Goal: Task Accomplishment & Management: Complete application form

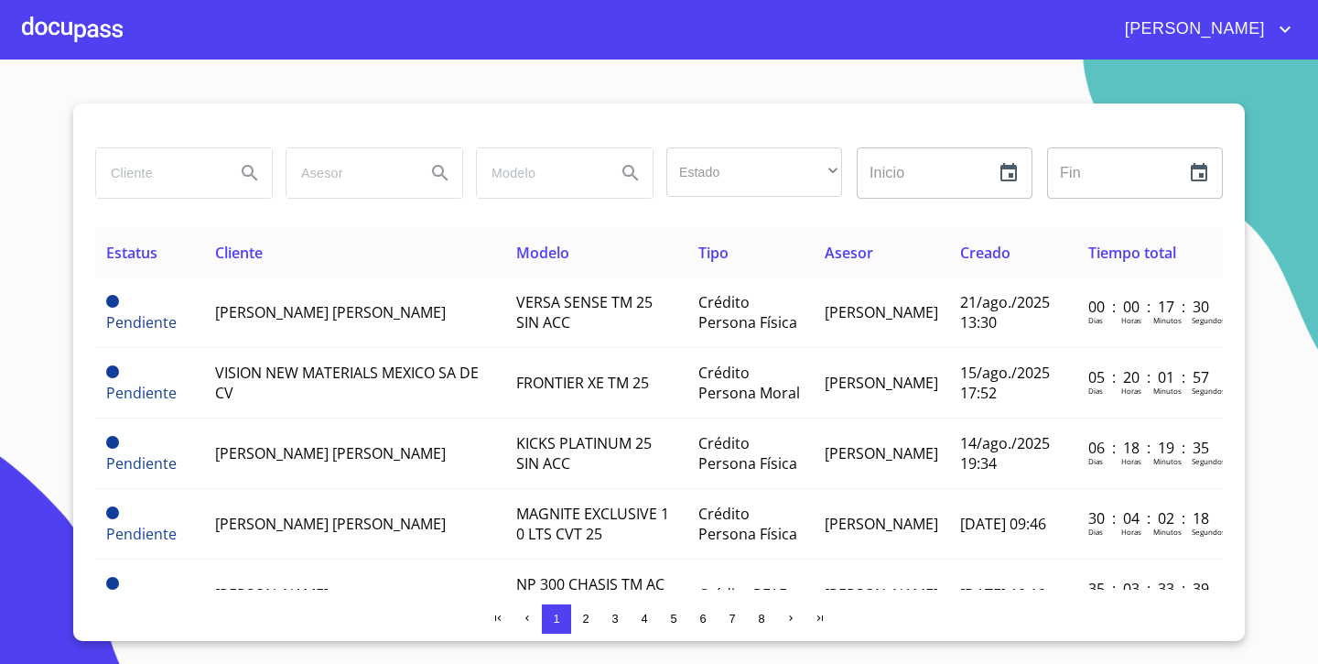
click at [82, 29] on div at bounding box center [72, 29] width 101 height 59
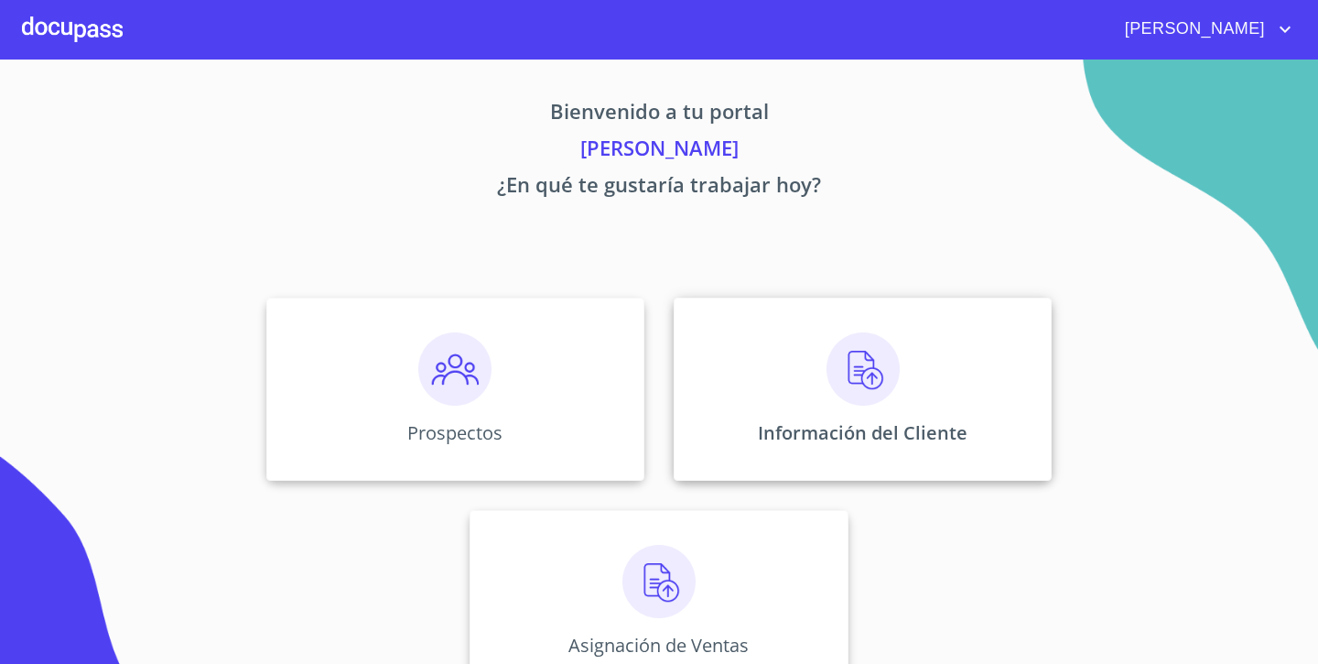
click at [831, 410] on div "Información del Cliente" at bounding box center [863, 388] width 378 height 183
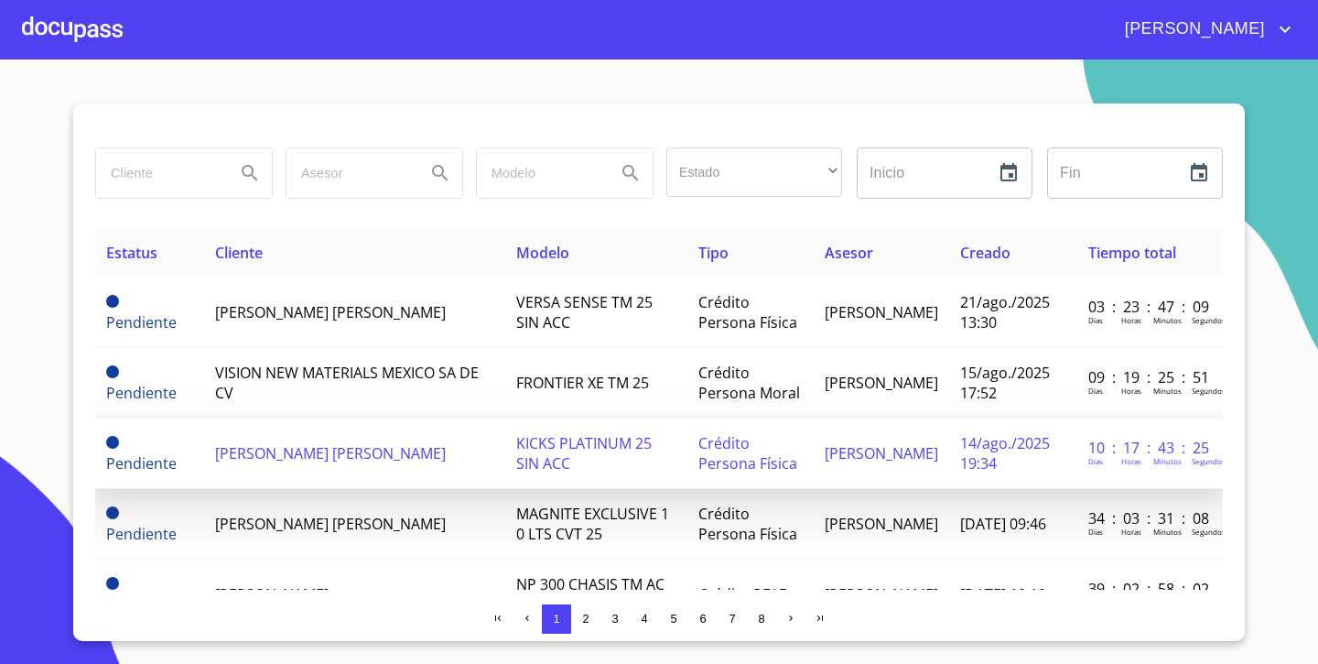
click at [480, 456] on td "[PERSON_NAME] [PERSON_NAME]" at bounding box center [354, 453] width 301 height 70
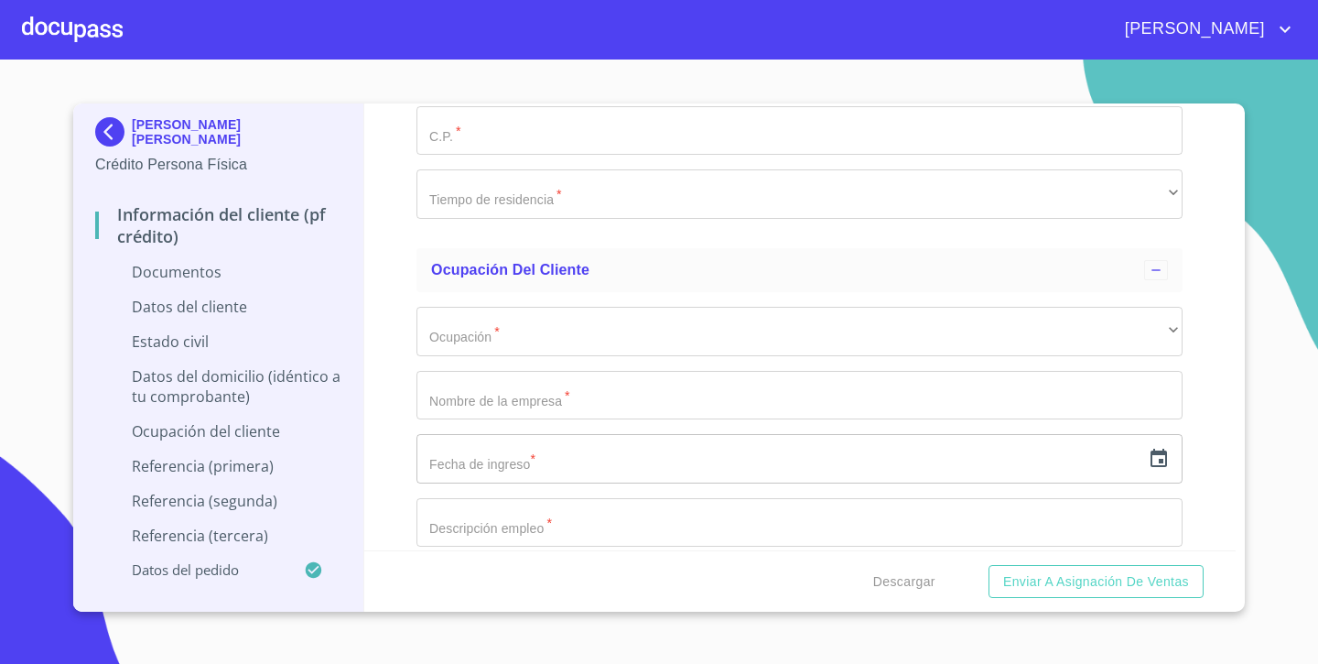
scroll to position [3857, 0]
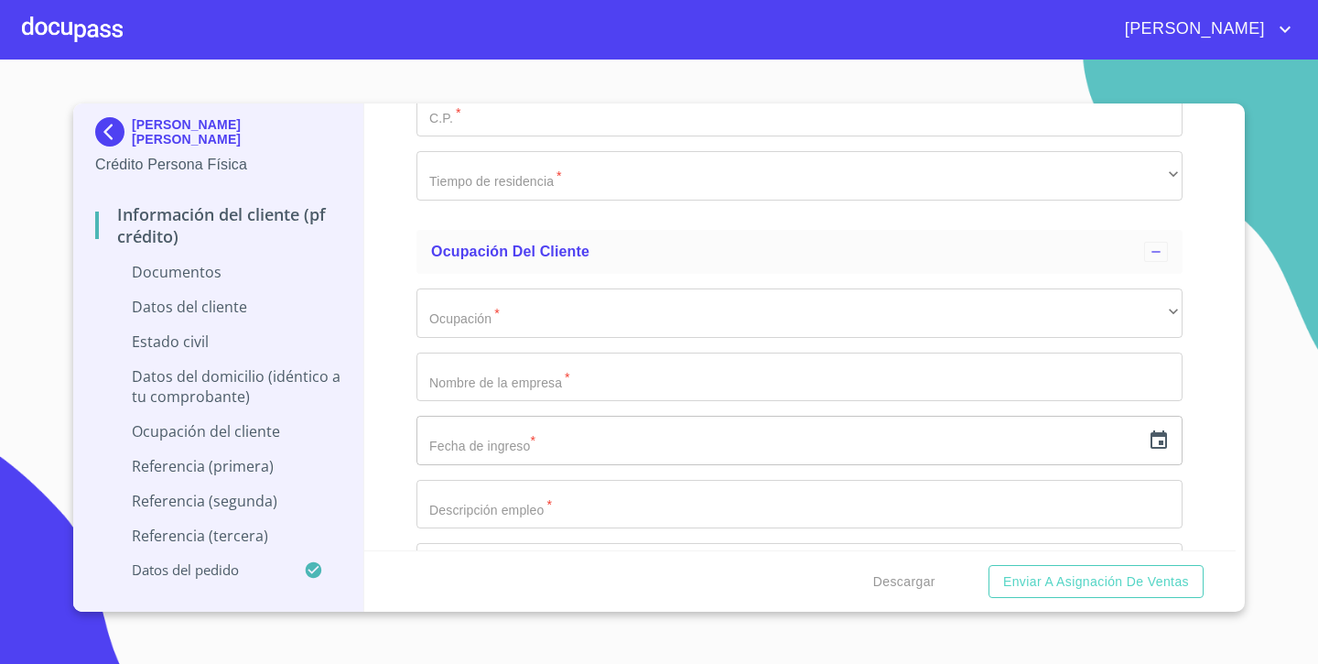
click at [101, 141] on img at bounding box center [113, 131] width 37 height 29
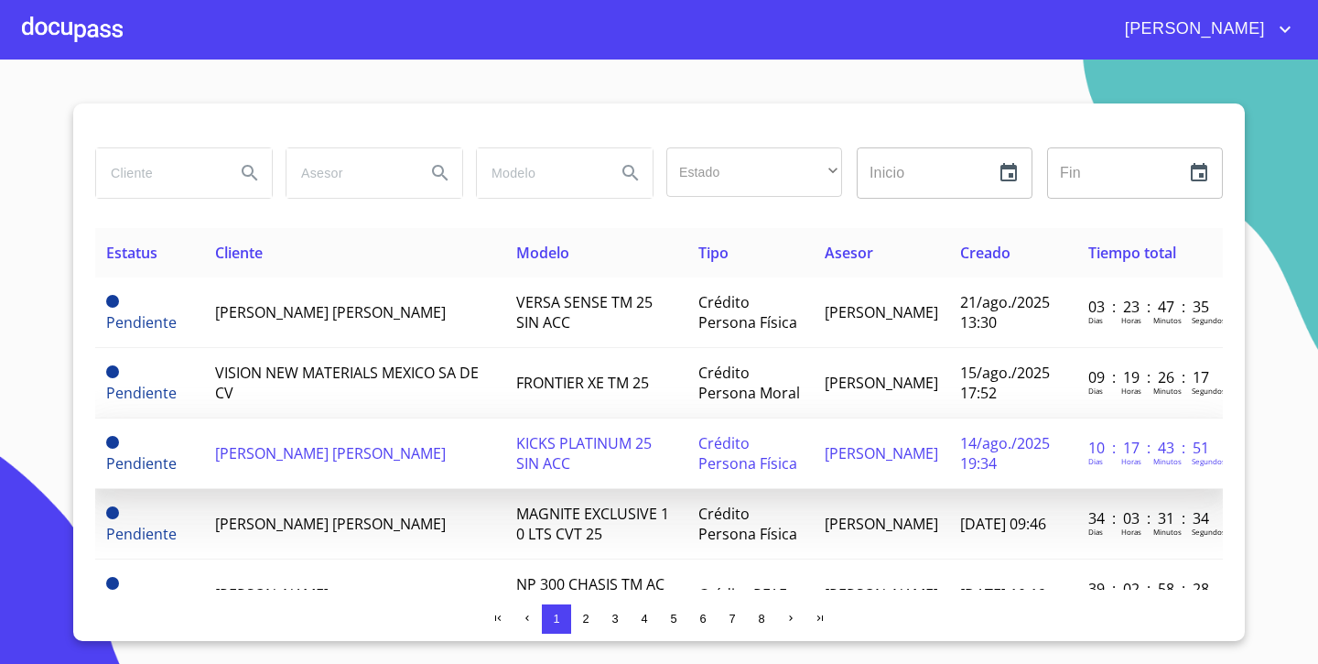
click at [172, 432] on td "Pendiente" at bounding box center [149, 453] width 109 height 70
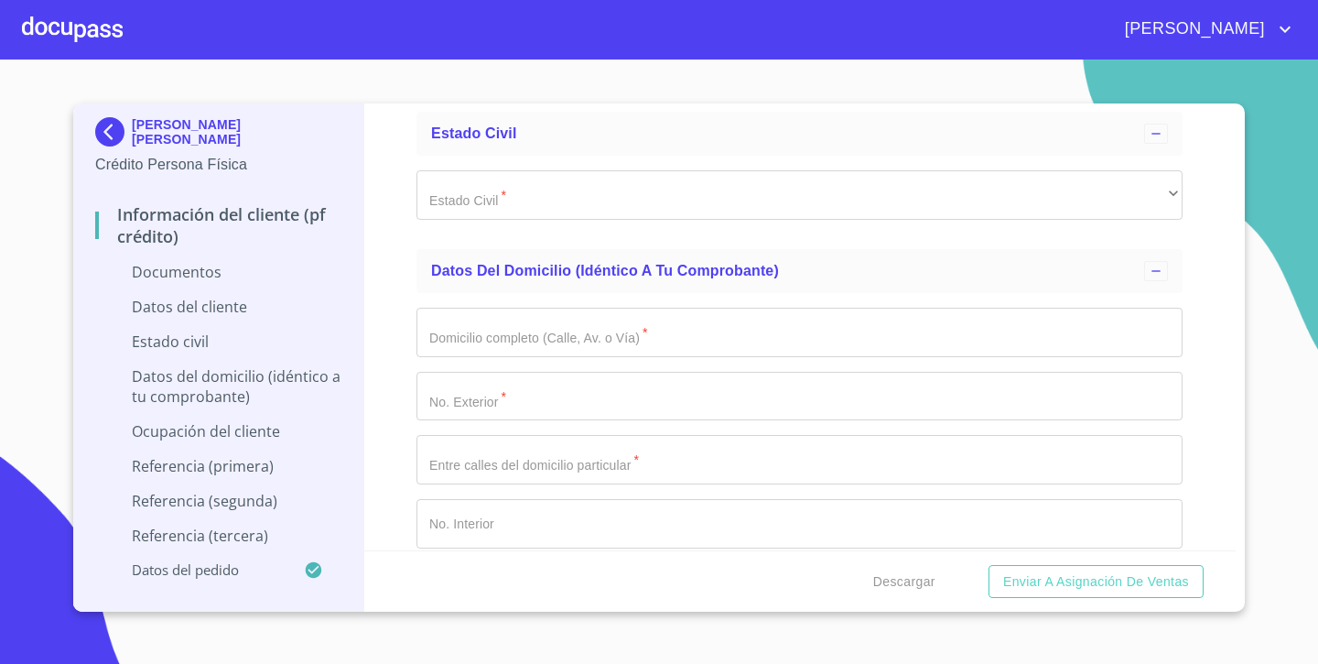
scroll to position [3078, 0]
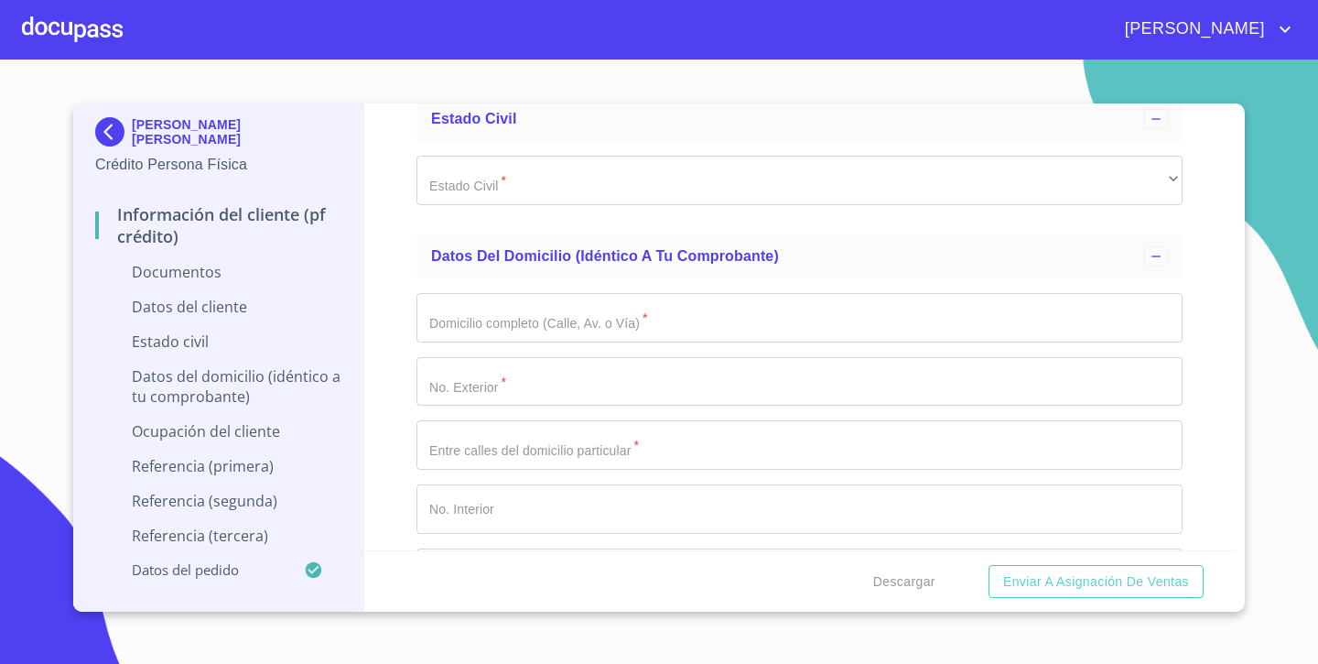
click at [113, 133] on img at bounding box center [113, 131] width 37 height 29
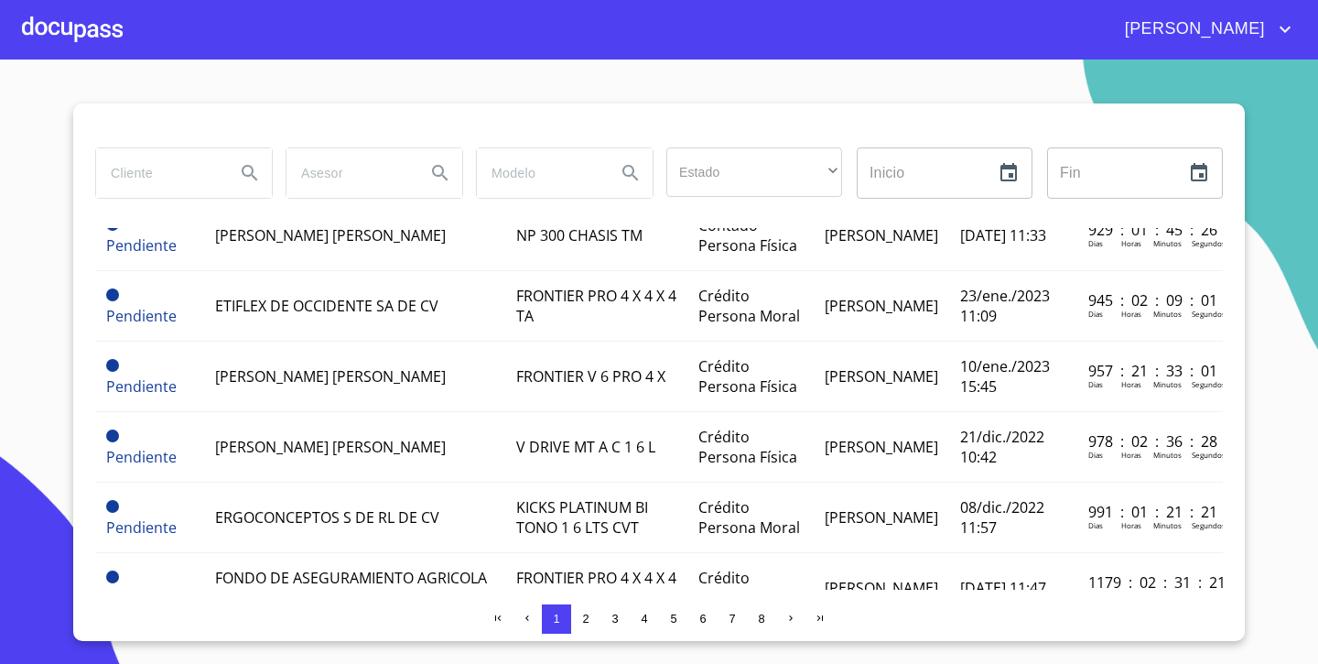
scroll to position [1001, 0]
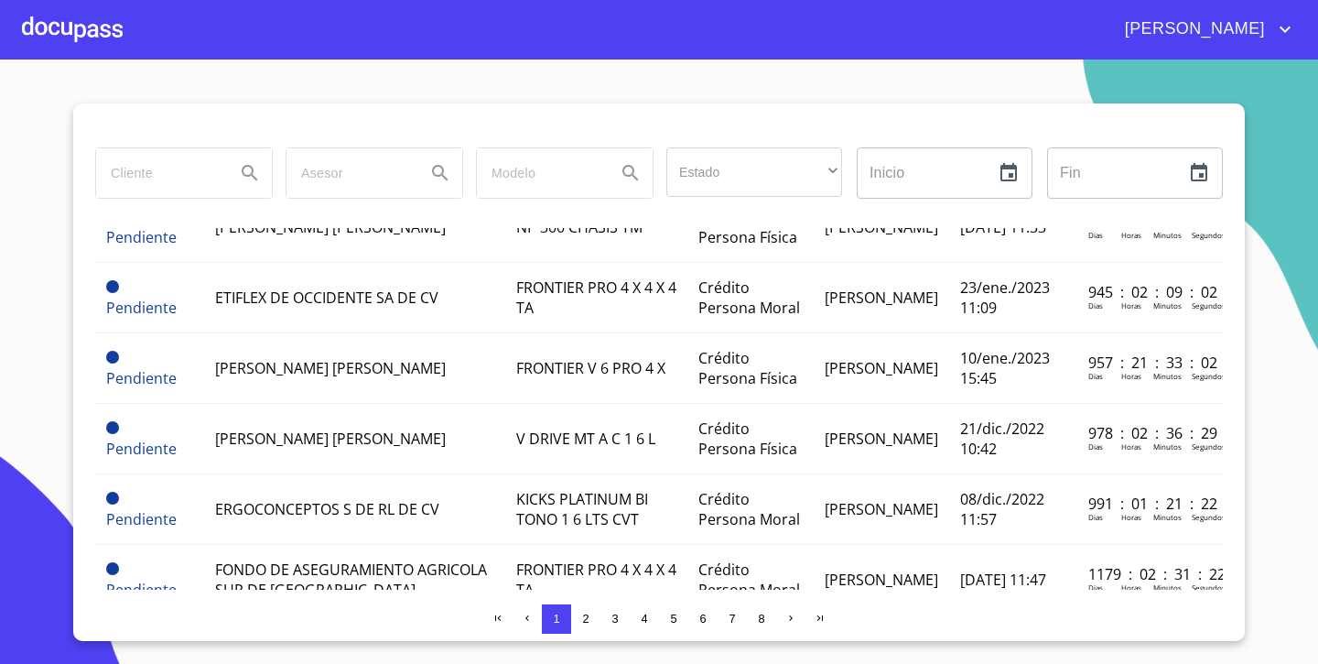
click at [175, 173] on input "search" at bounding box center [158, 172] width 124 height 49
click at [160, 168] on input "search" at bounding box center [158, 172] width 124 height 49
type input "[PERSON_NAME]"
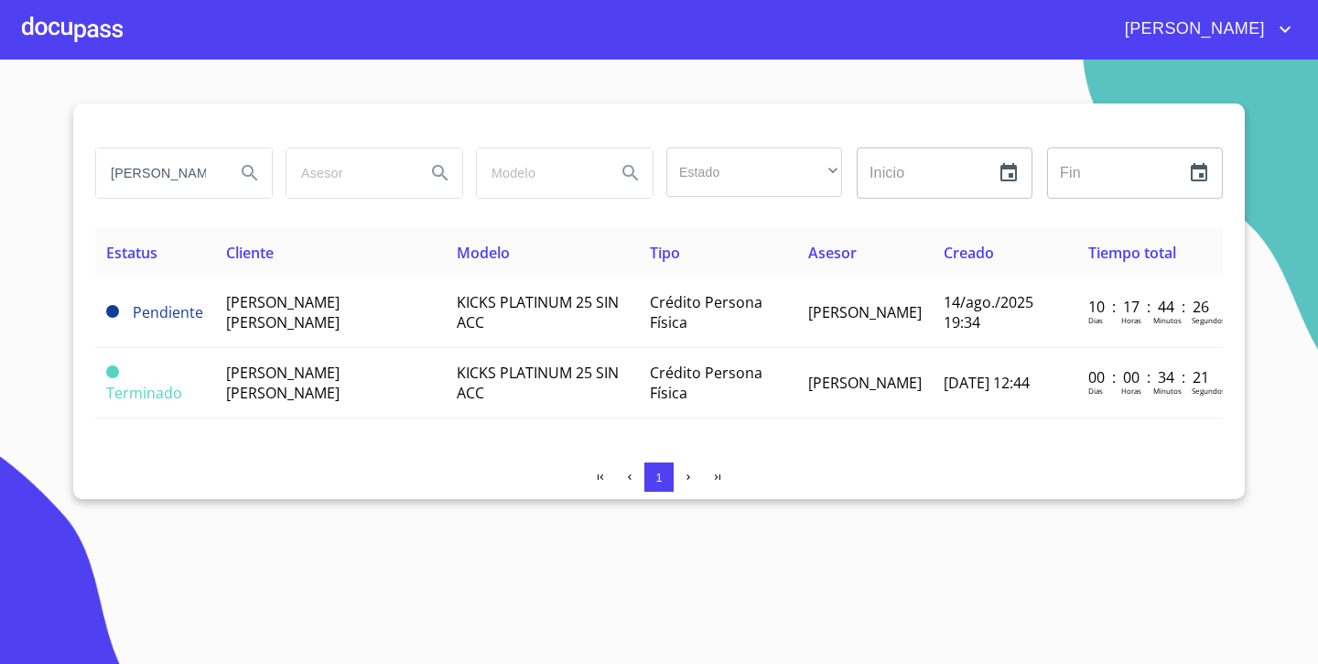
scroll to position [0, 0]
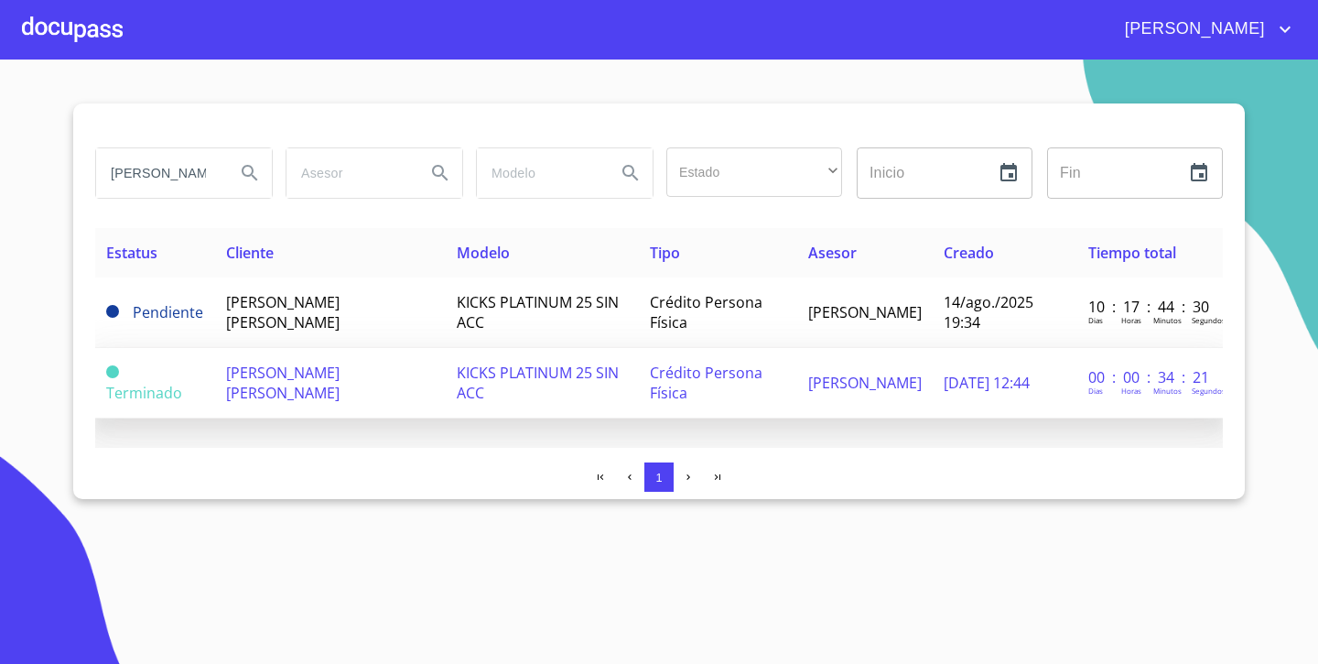
click at [214, 377] on td "Terminado" at bounding box center [155, 383] width 120 height 70
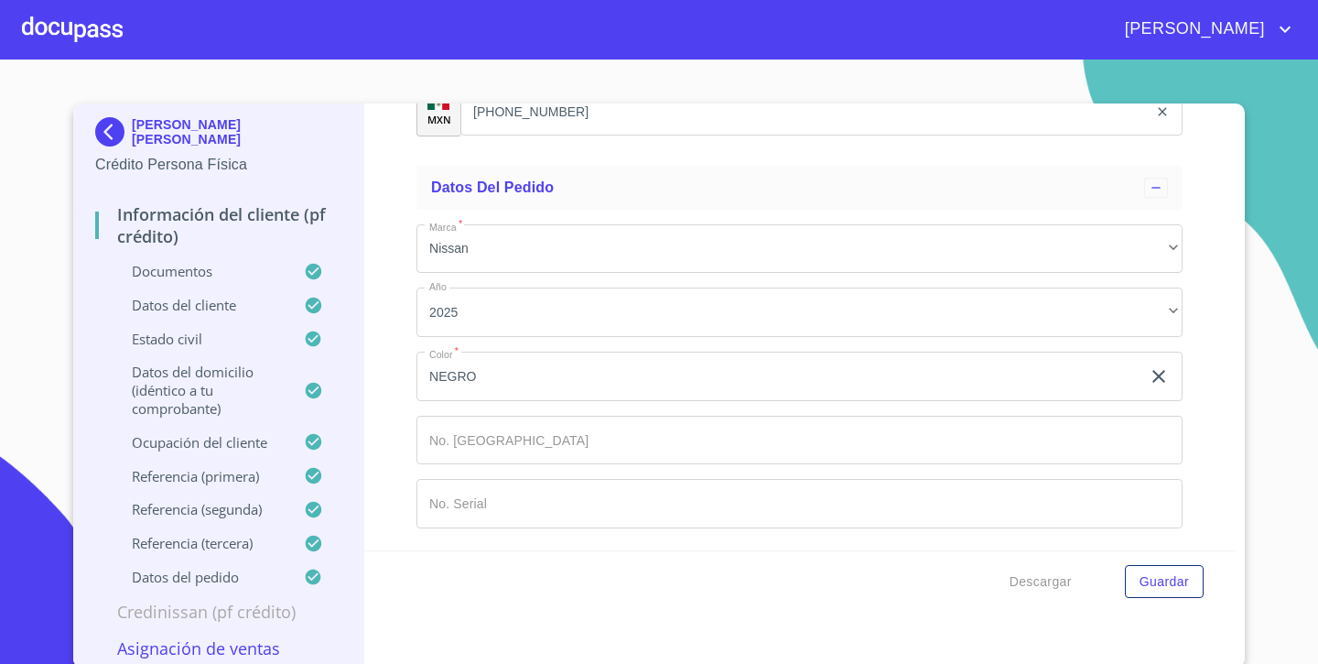
scroll to position [11069, 0]
click at [57, 31] on div at bounding box center [72, 29] width 101 height 59
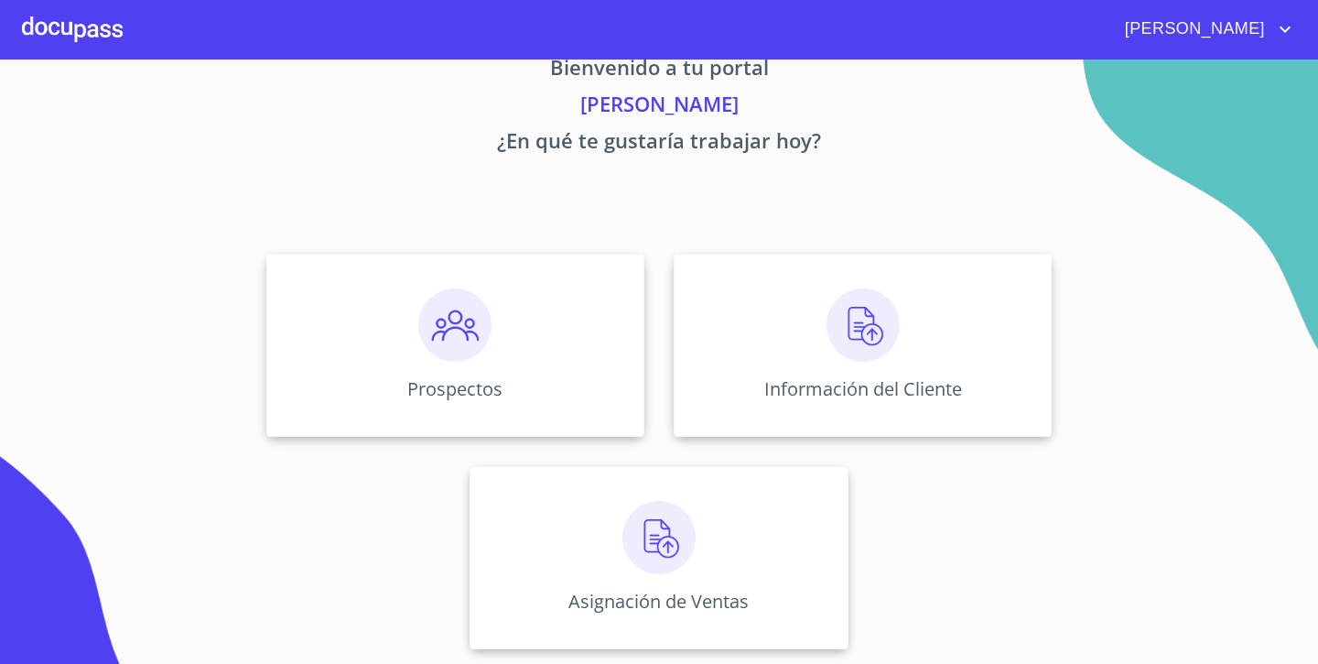
scroll to position [44, 0]
click at [541, 480] on div "Asignación de Ventas" at bounding box center [659, 557] width 378 height 183
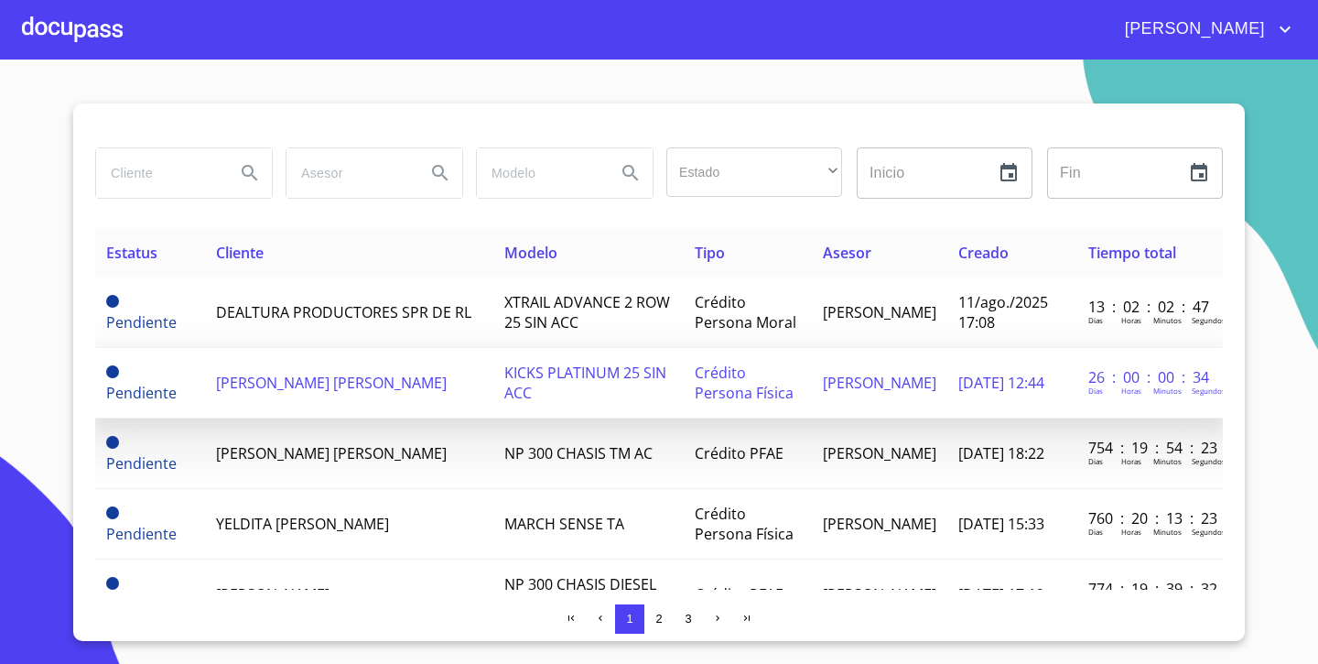
click at [191, 353] on td "Pendiente" at bounding box center [150, 383] width 110 height 70
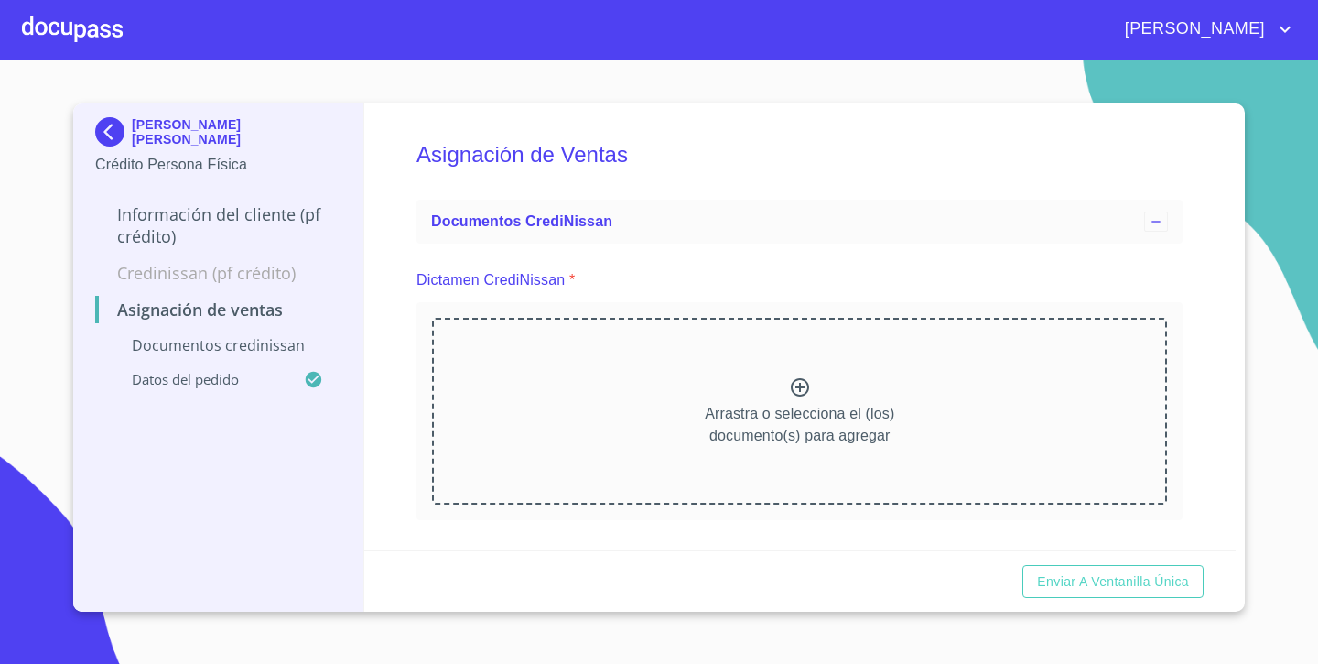
click at [777, 374] on div "Arrastra o selecciona el (los) documento(s) para agregar" at bounding box center [799, 411] width 735 height 187
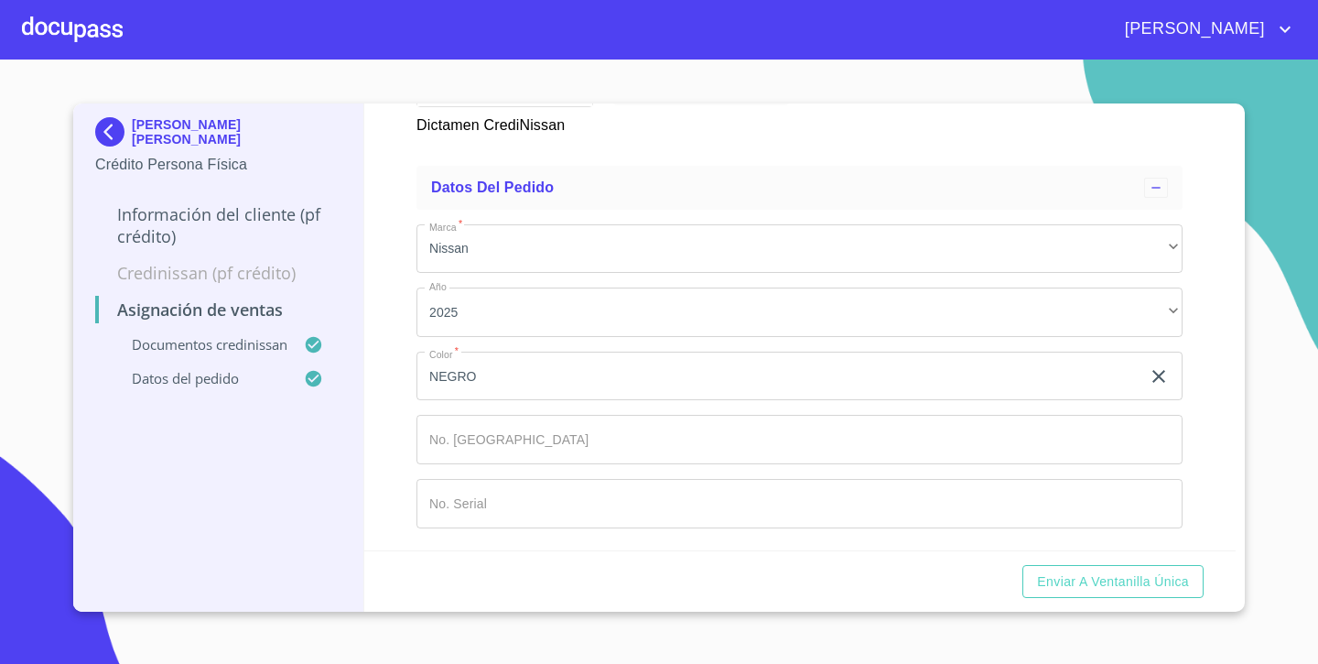
scroll to position [652, 0]
click at [1056, 582] on span "Enviar a Ventanilla única" at bounding box center [1113, 581] width 152 height 23
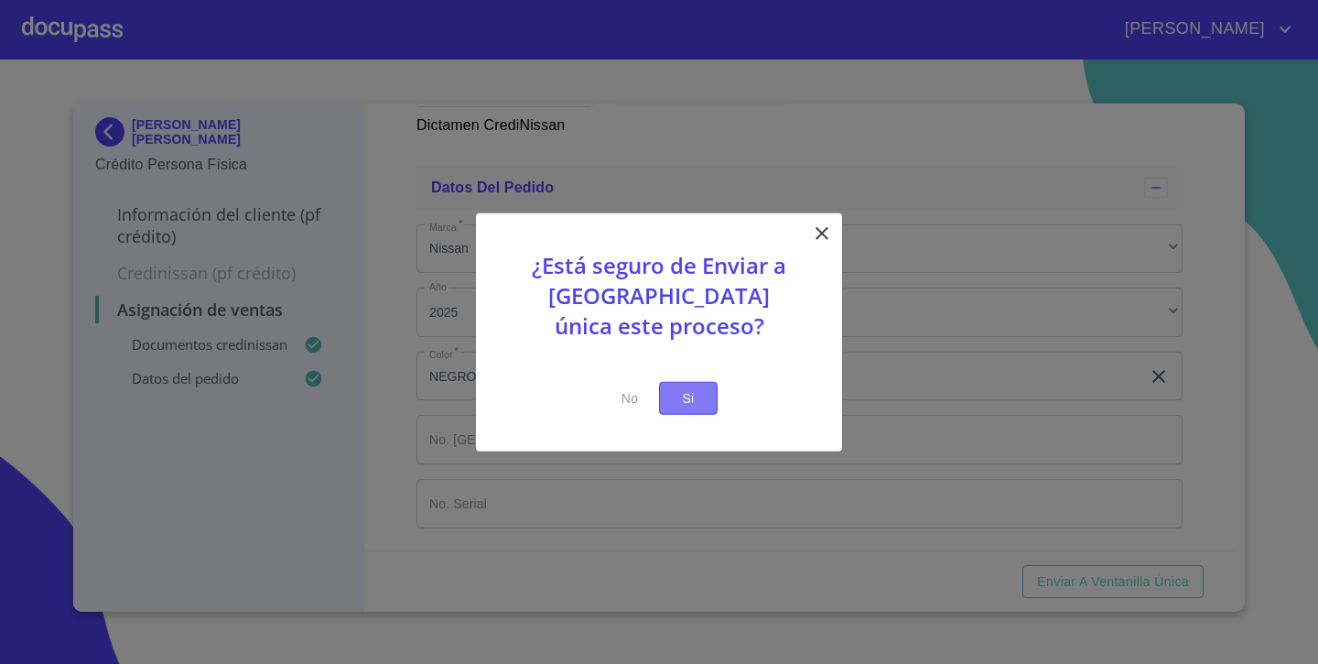
click at [688, 390] on span "Si" at bounding box center [688, 397] width 29 height 23
